Goal: Navigation & Orientation: Find specific page/section

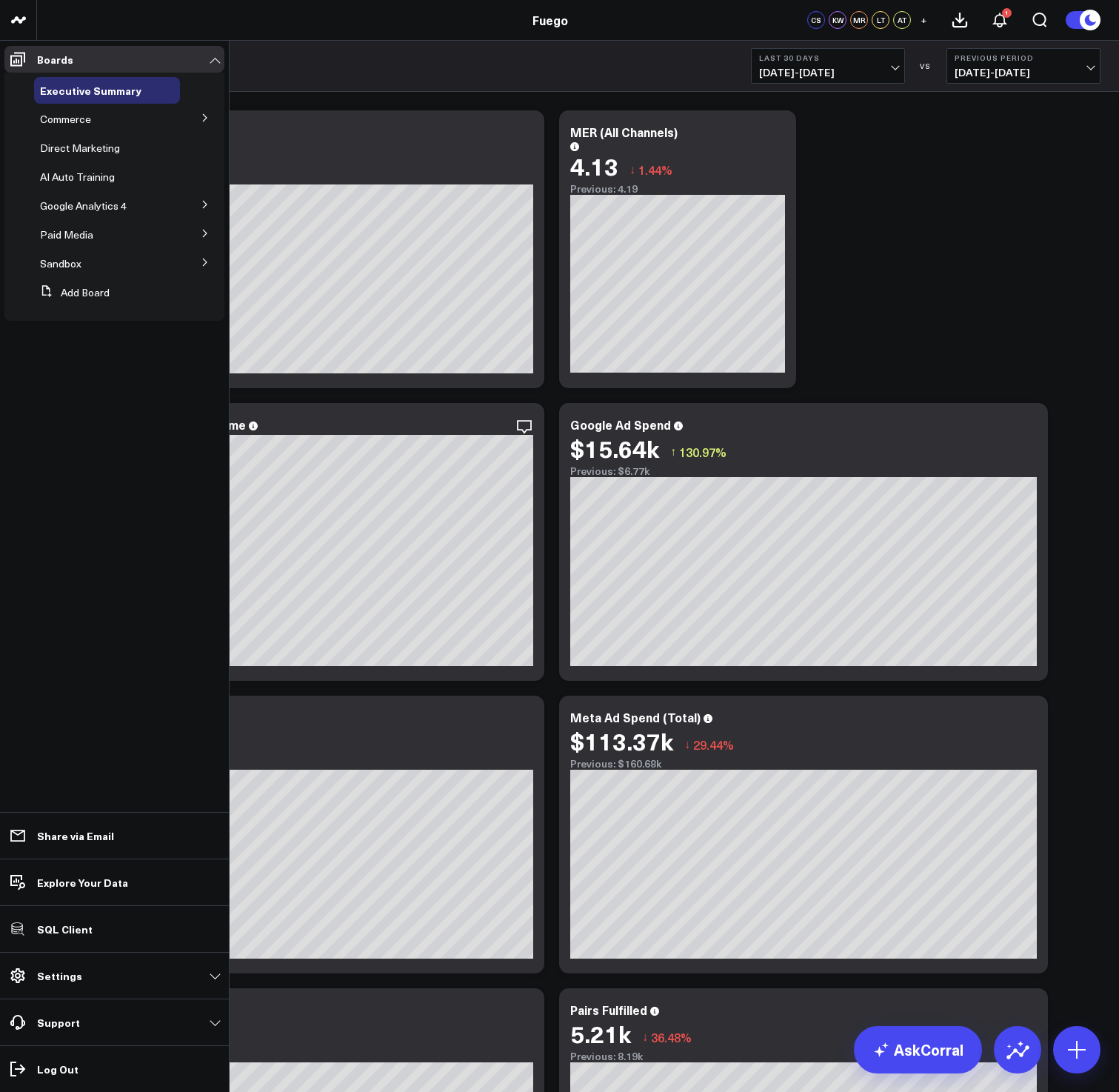
click at [205, 122] on icon at bounding box center [205, 117] width 9 height 9
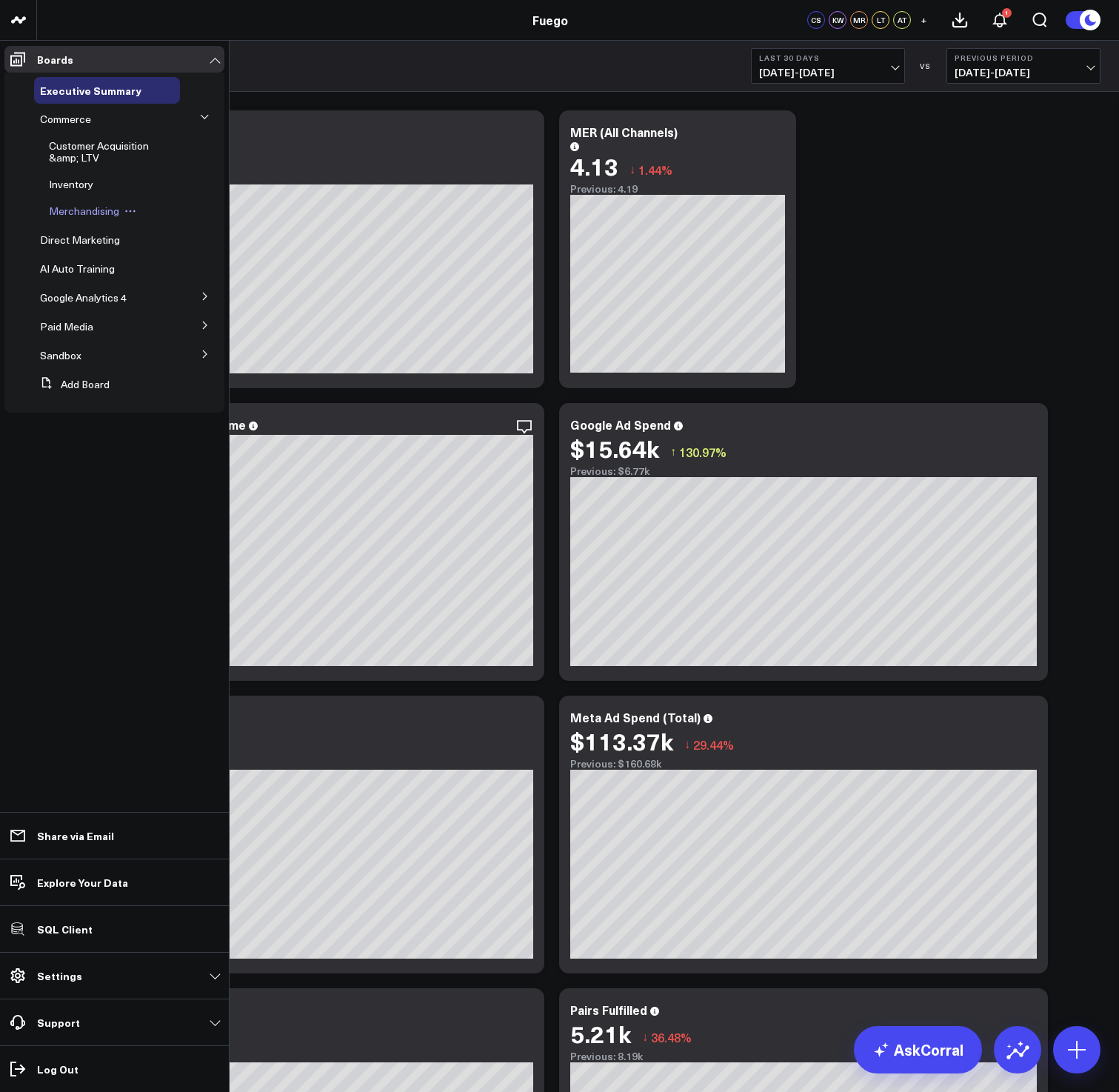
click at [71, 210] on span "Merchandising" at bounding box center [84, 211] width 70 height 14
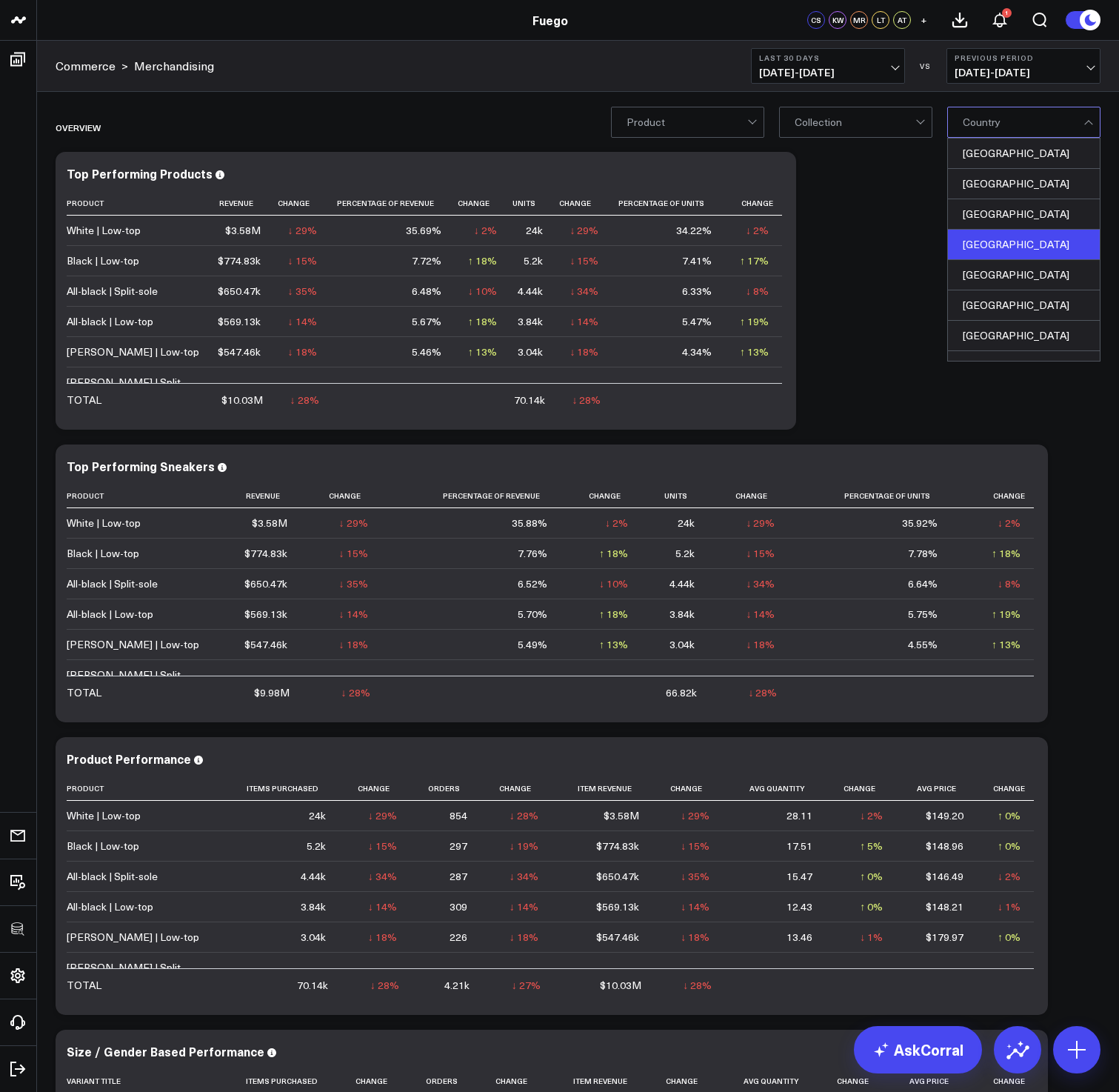
click at [994, 249] on div "Angola" at bounding box center [1024, 244] width 152 height 30
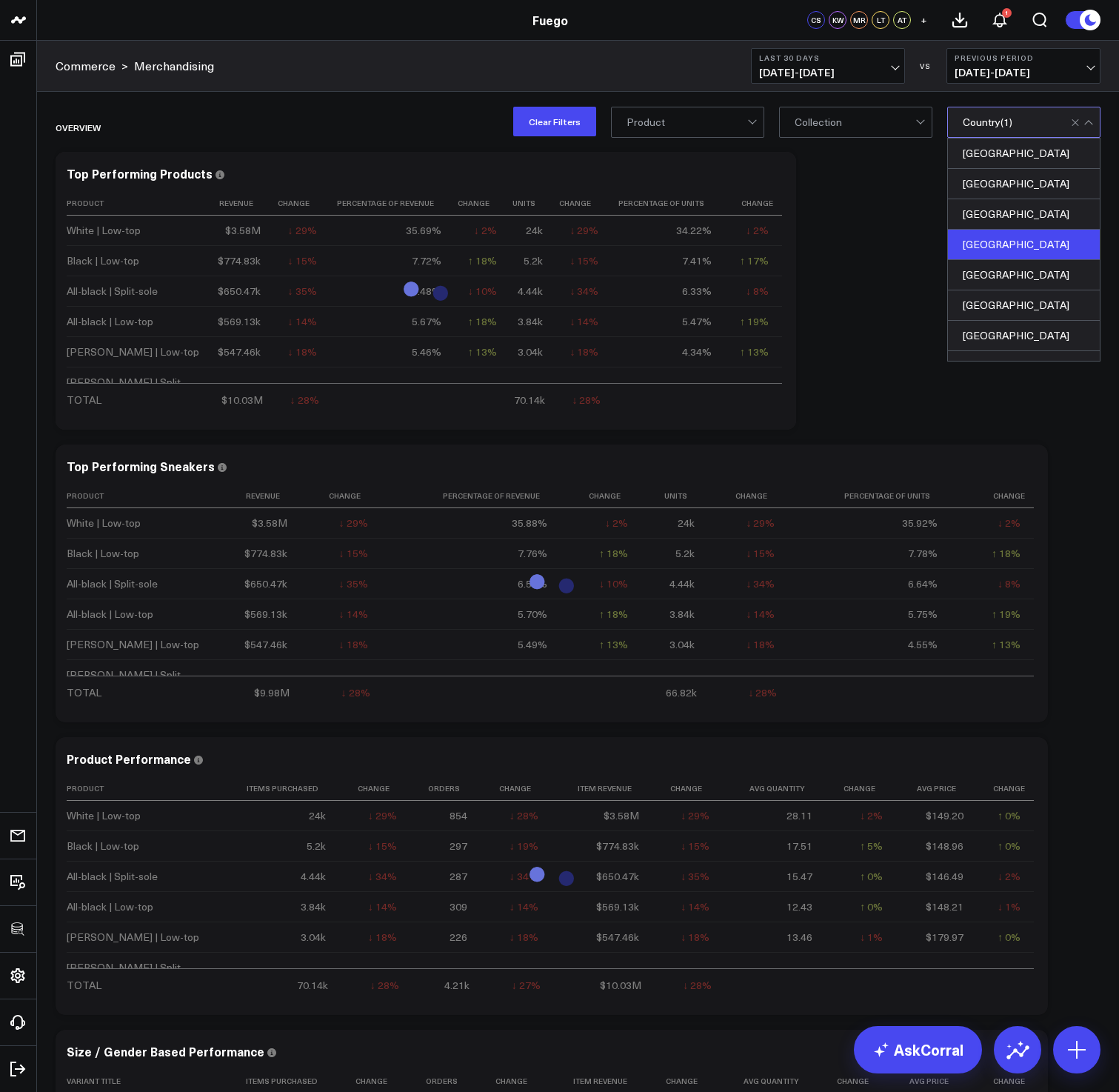
click at [867, 281] on div "Overview Modify via AI Copy link to widget Ask support Remove Create linked cop…" at bounding box center [578, 854] width 1060 height 1504
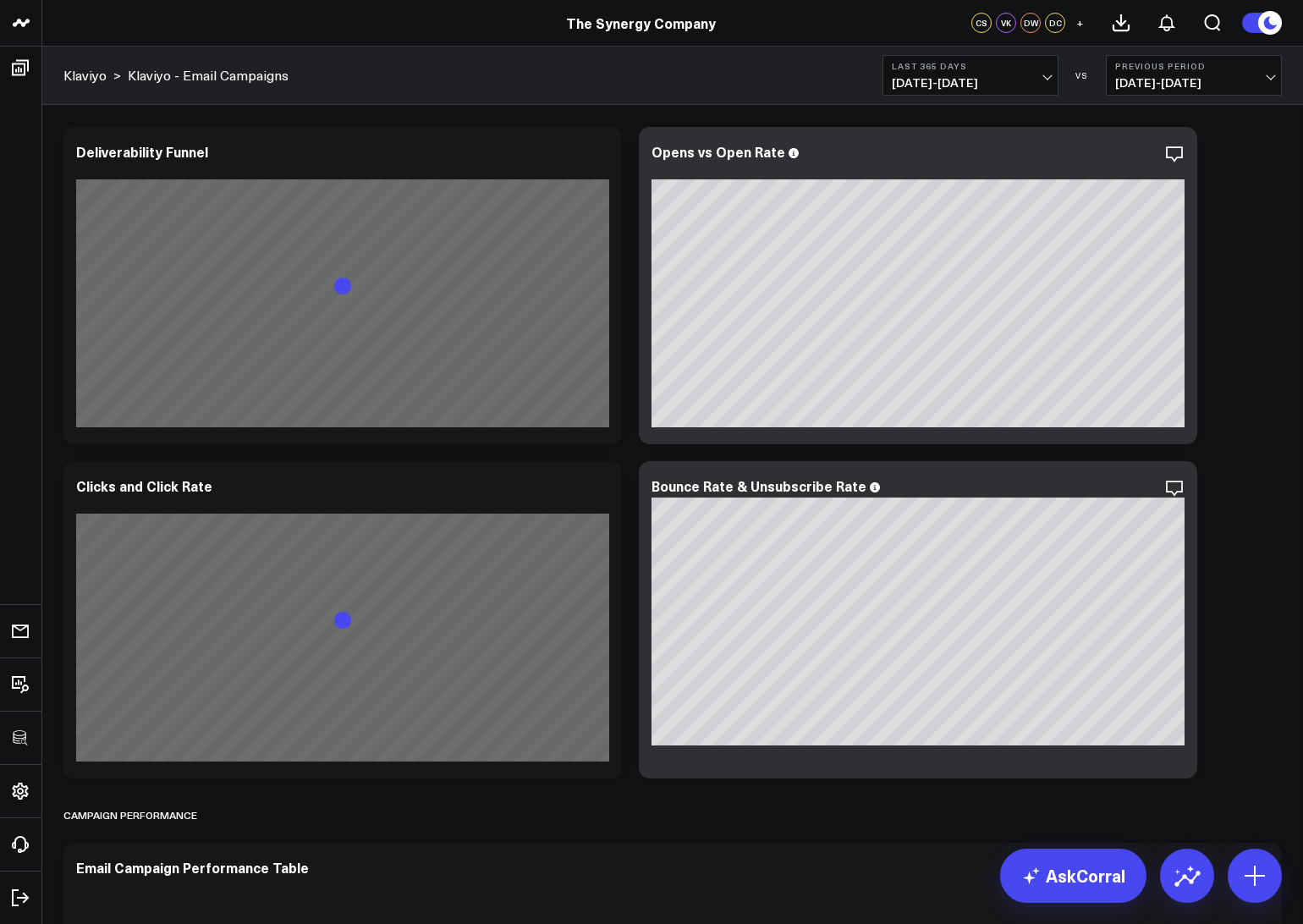
scroll to position [733, 0]
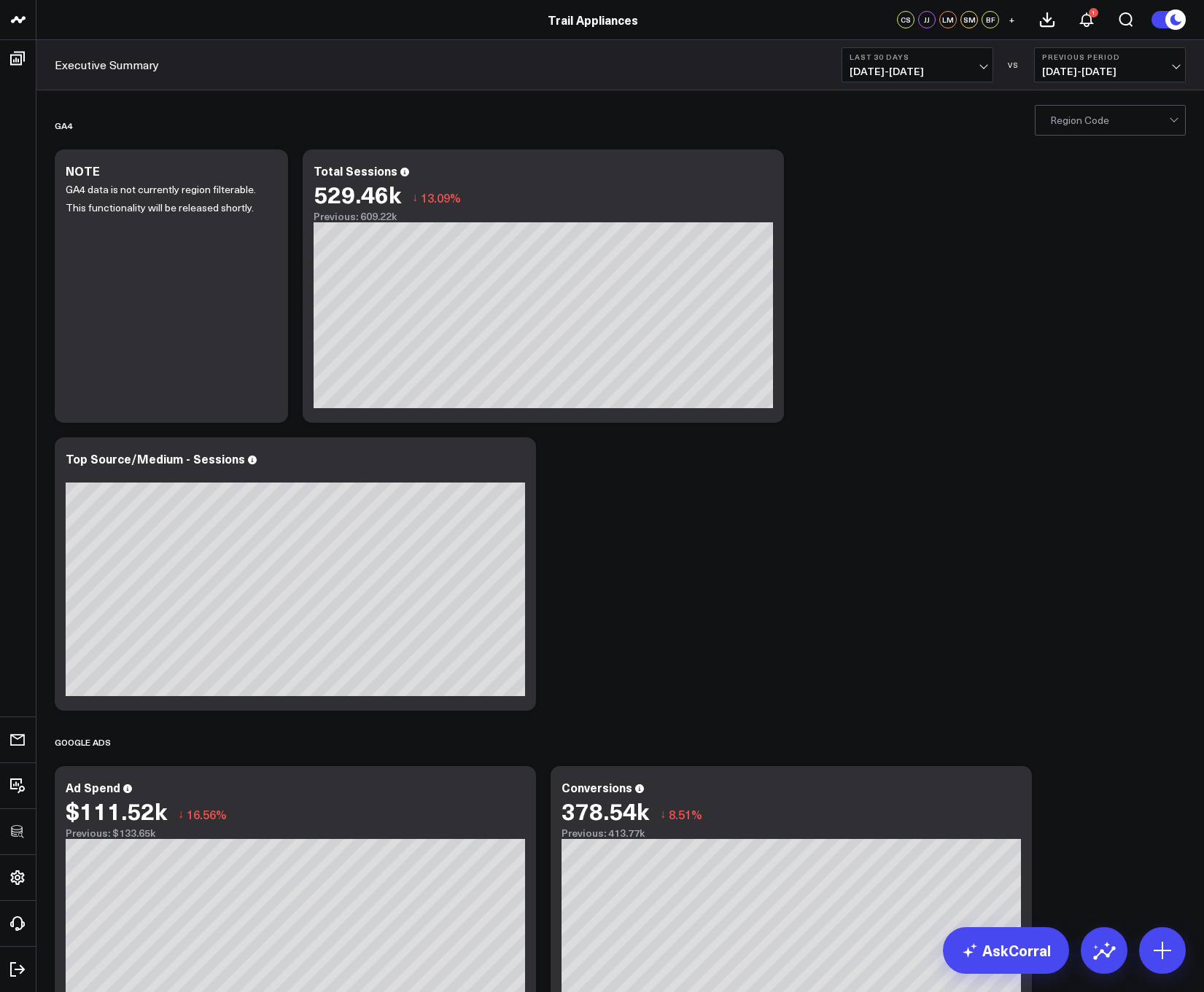
click at [1099, 126] on div at bounding box center [1110, 120] width 119 height 29
click at [1073, 115] on div at bounding box center [1110, 120] width 119 height 29
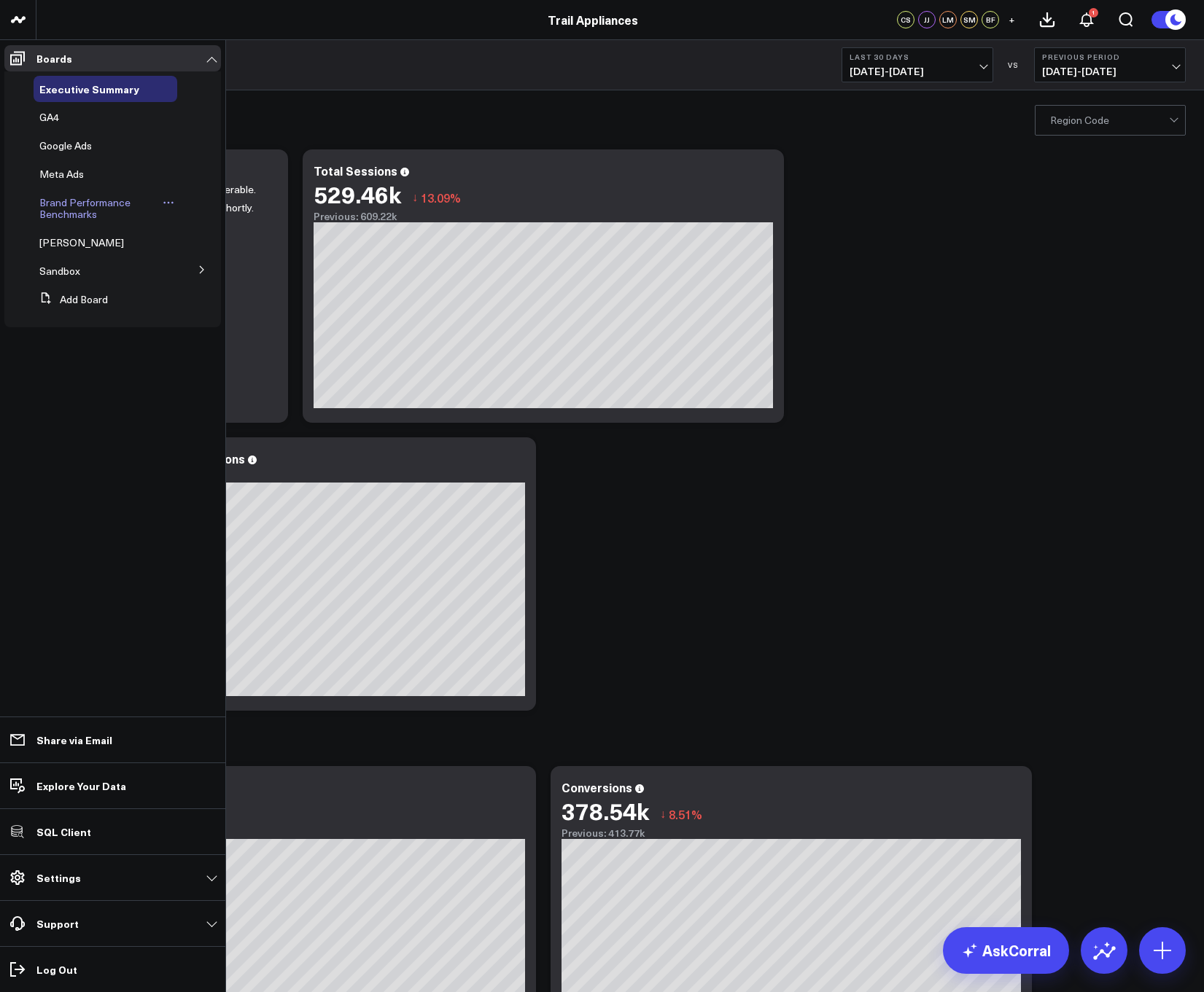
click at [57, 203] on span "Brand Performance Benchmarks" at bounding box center [84, 208] width 91 height 26
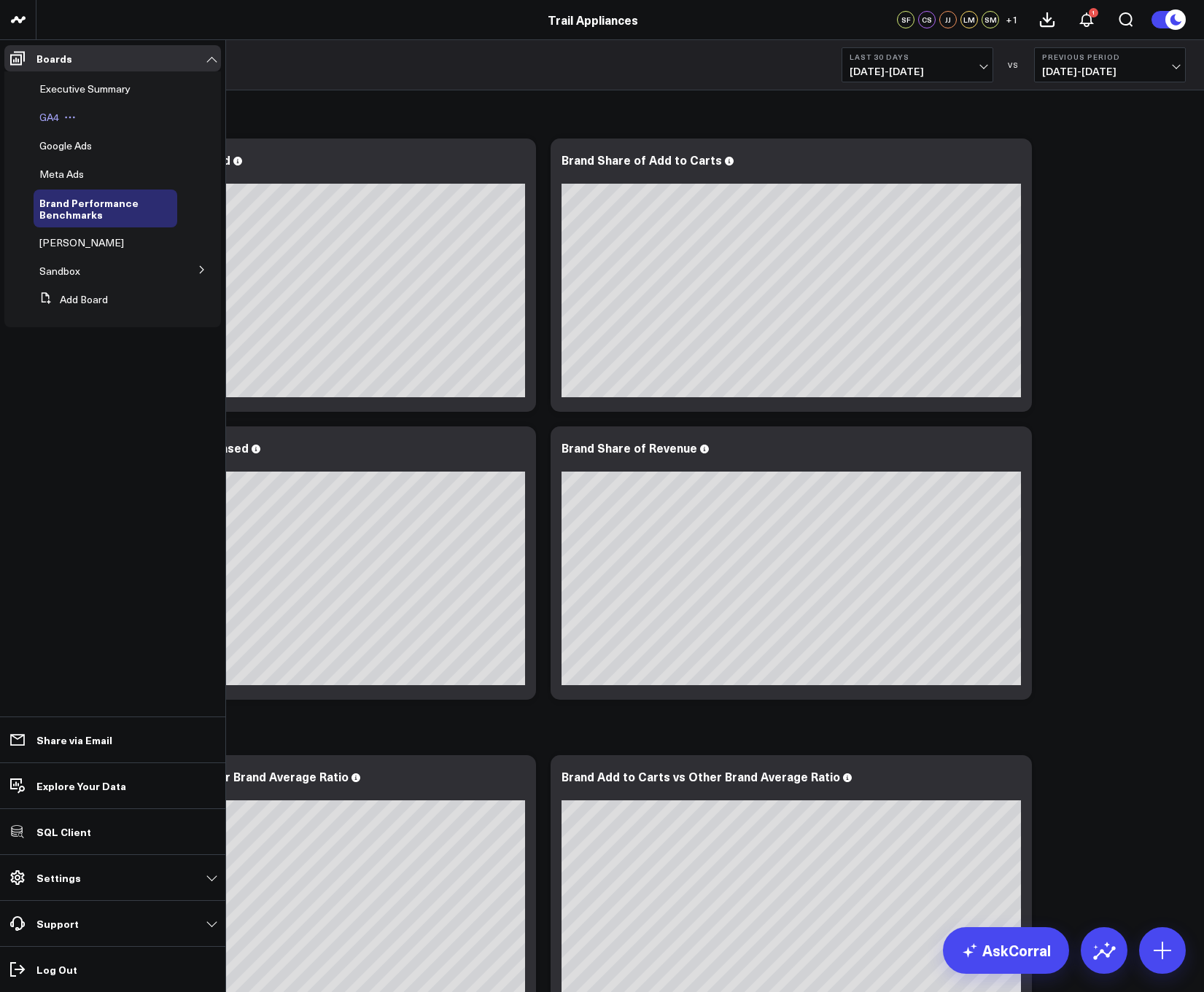
click at [48, 122] on span "GA4" at bounding box center [48, 116] width 20 height 14
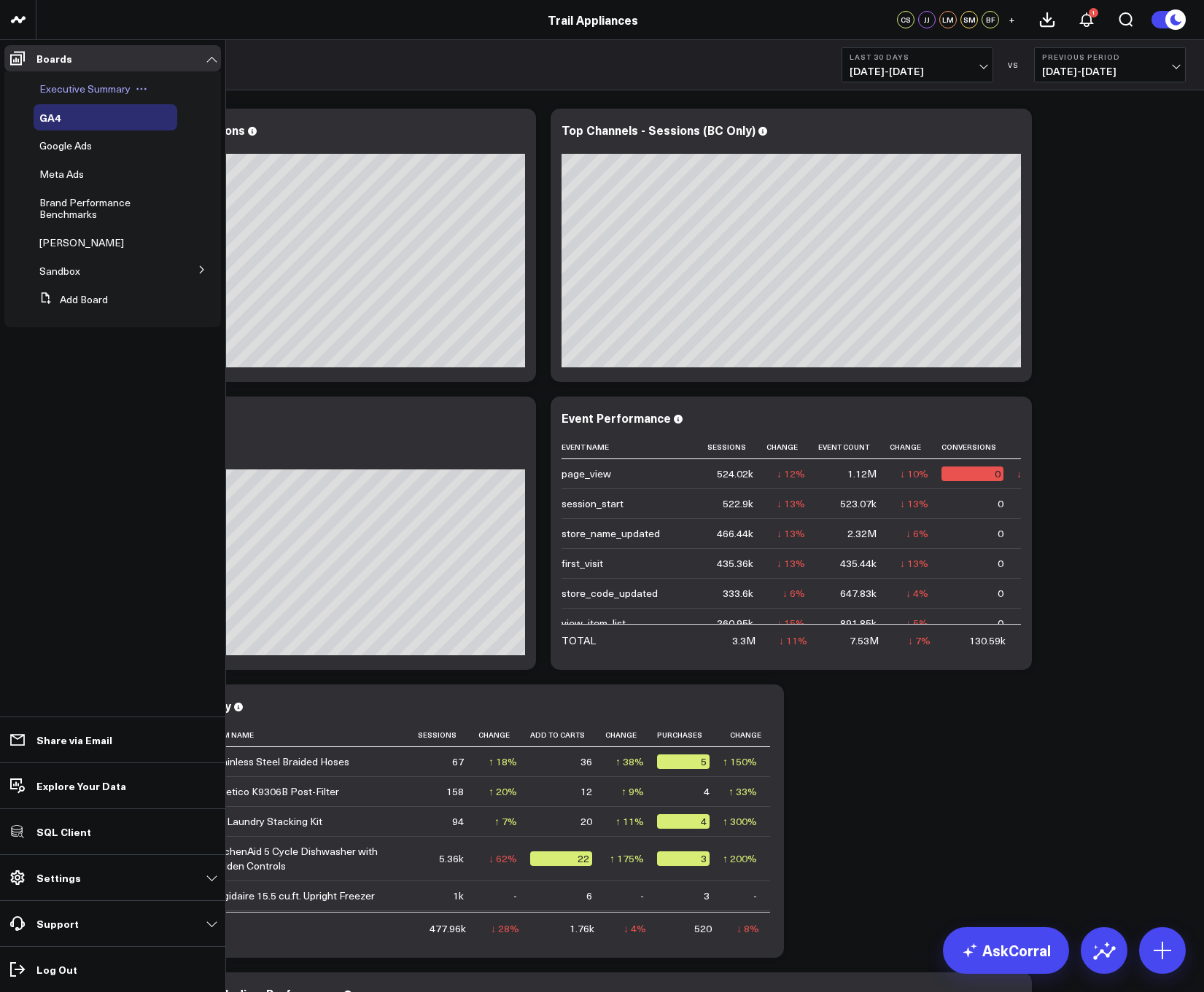
click at [65, 89] on span "Executive Summary" at bounding box center [84, 88] width 91 height 14
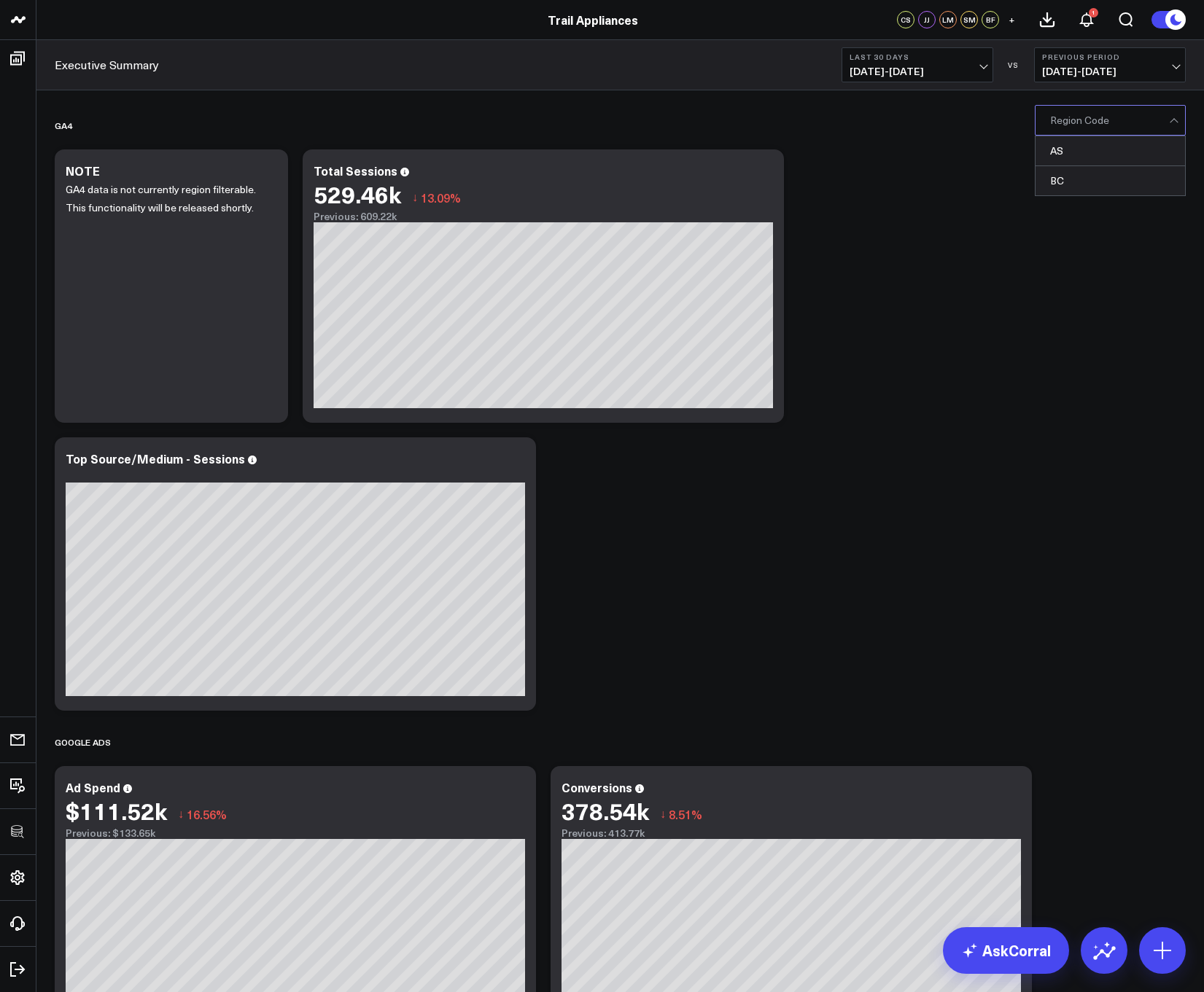
click at [1074, 128] on div at bounding box center [1110, 120] width 119 height 29
click at [1071, 178] on div "BC" at bounding box center [1110, 180] width 150 height 29
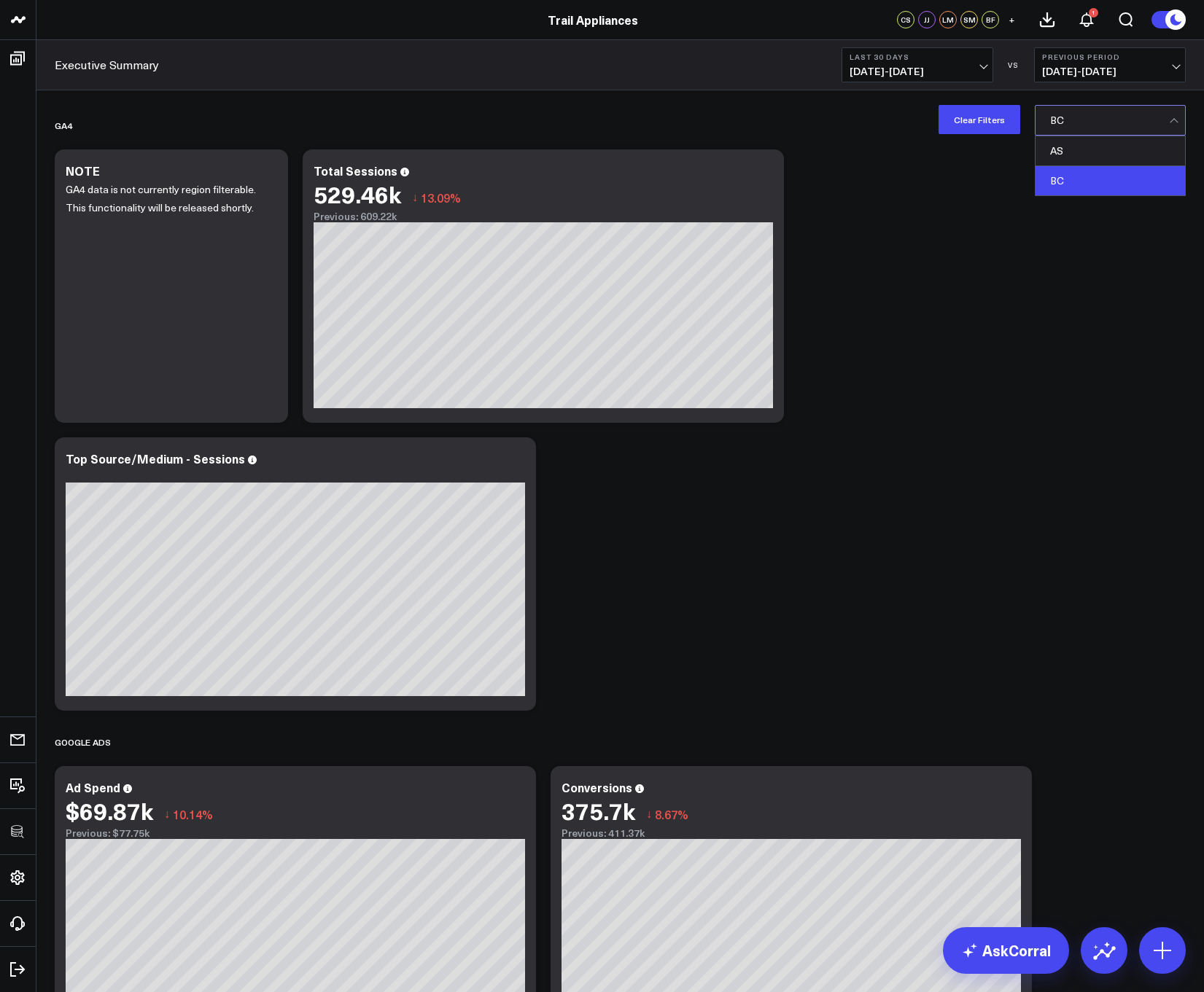
click at [1084, 118] on div at bounding box center [1110, 120] width 119 height 29
click at [1084, 147] on div "AS" at bounding box center [1110, 150] width 150 height 30
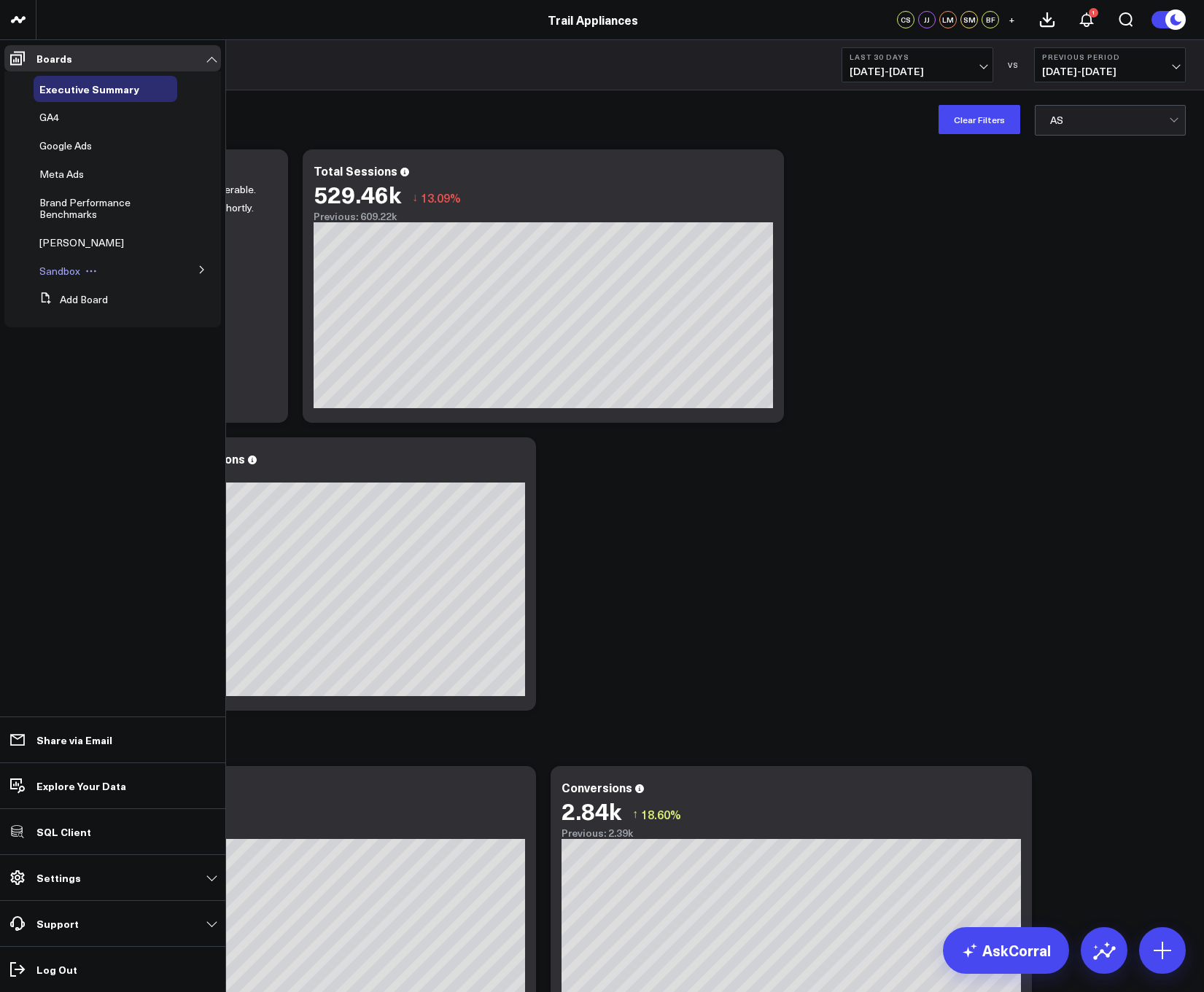
click at [53, 269] on span "Sandbox" at bounding box center [60, 270] width 41 height 14
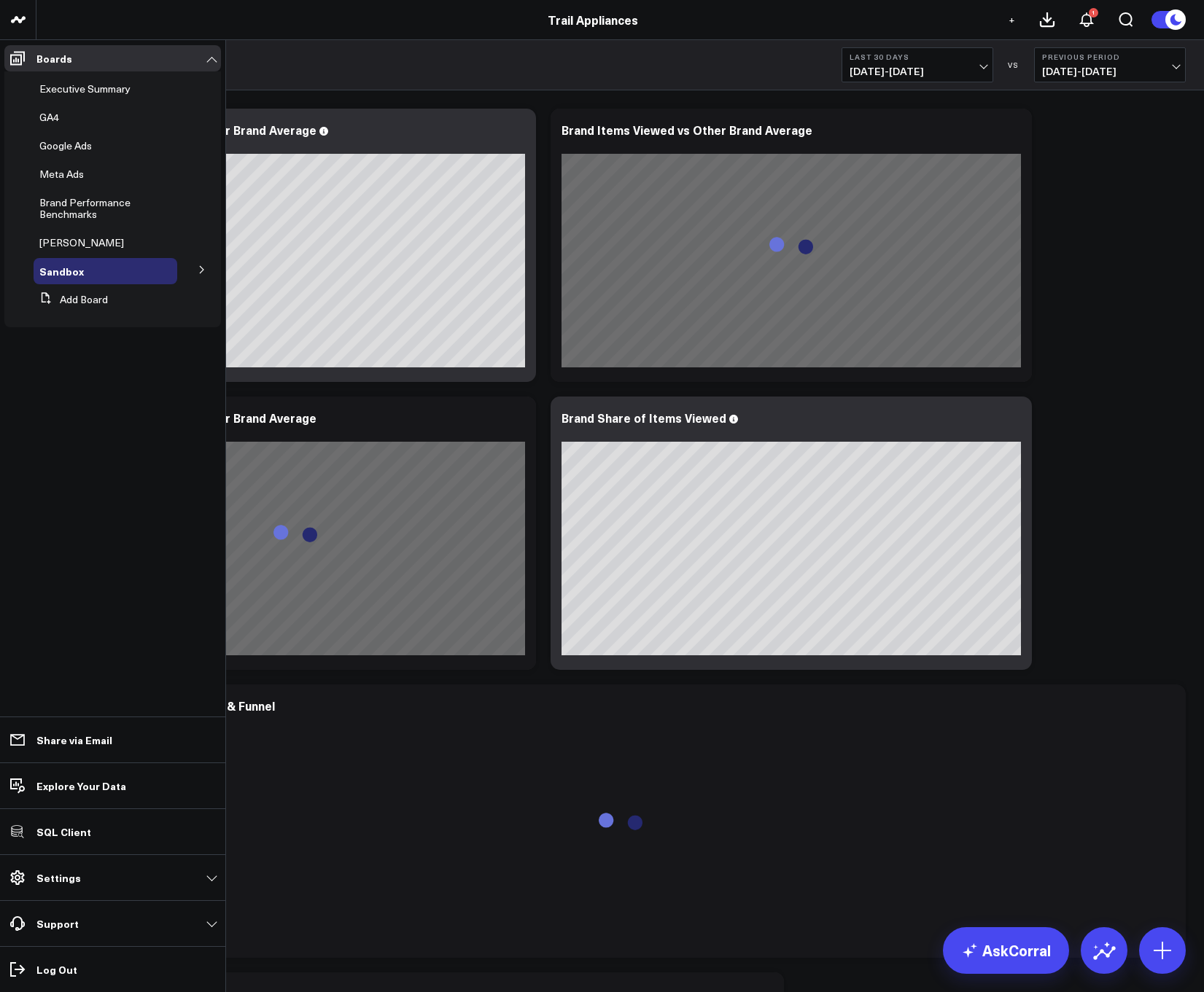
click at [69, 92] on span "Executive Summary" at bounding box center [84, 88] width 91 height 14
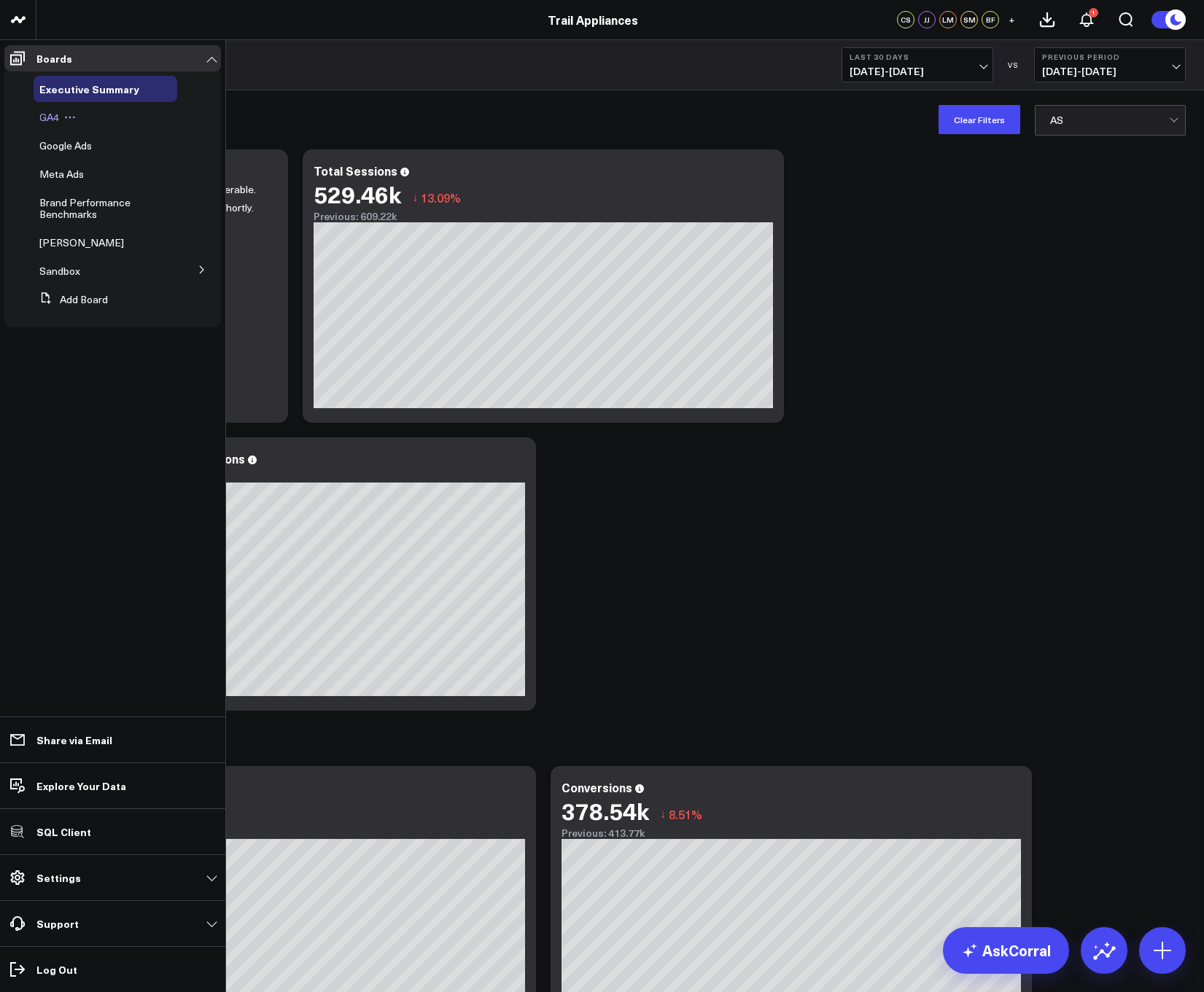
click at [48, 119] on span "GA4" at bounding box center [48, 116] width 20 height 14
